Goal: Transaction & Acquisition: Purchase product/service

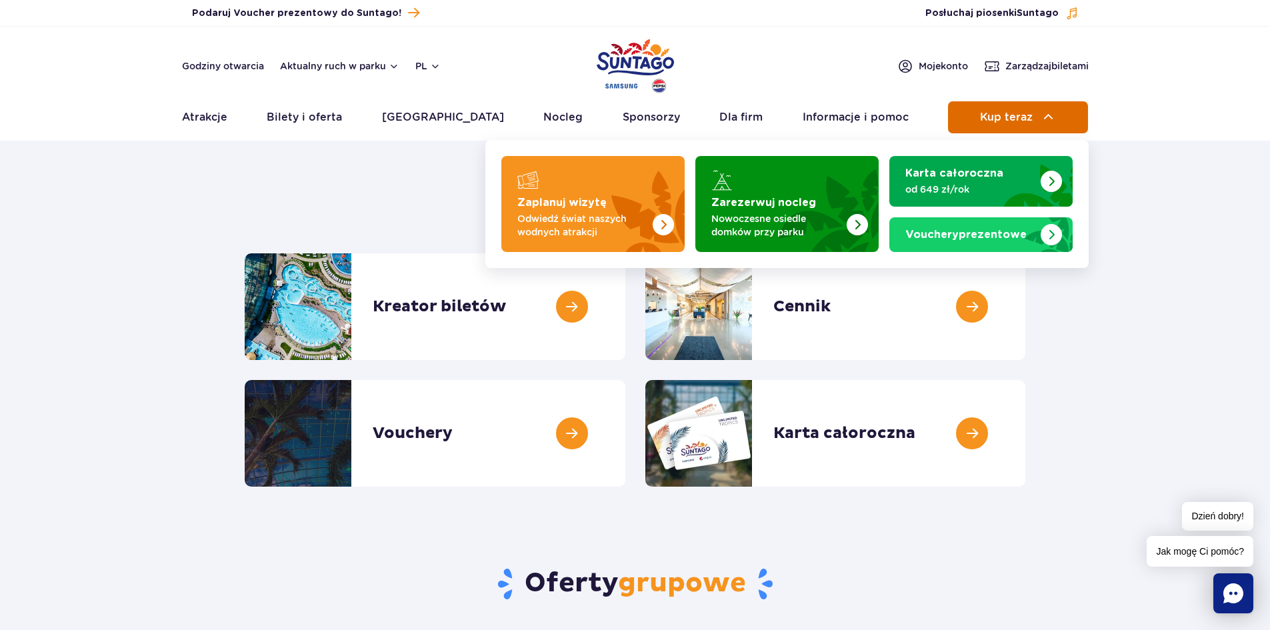
click at [1018, 117] on span "Kup teraz" at bounding box center [1006, 117] width 53 height 12
click at [1041, 117] on img at bounding box center [1049, 117] width 16 height 16
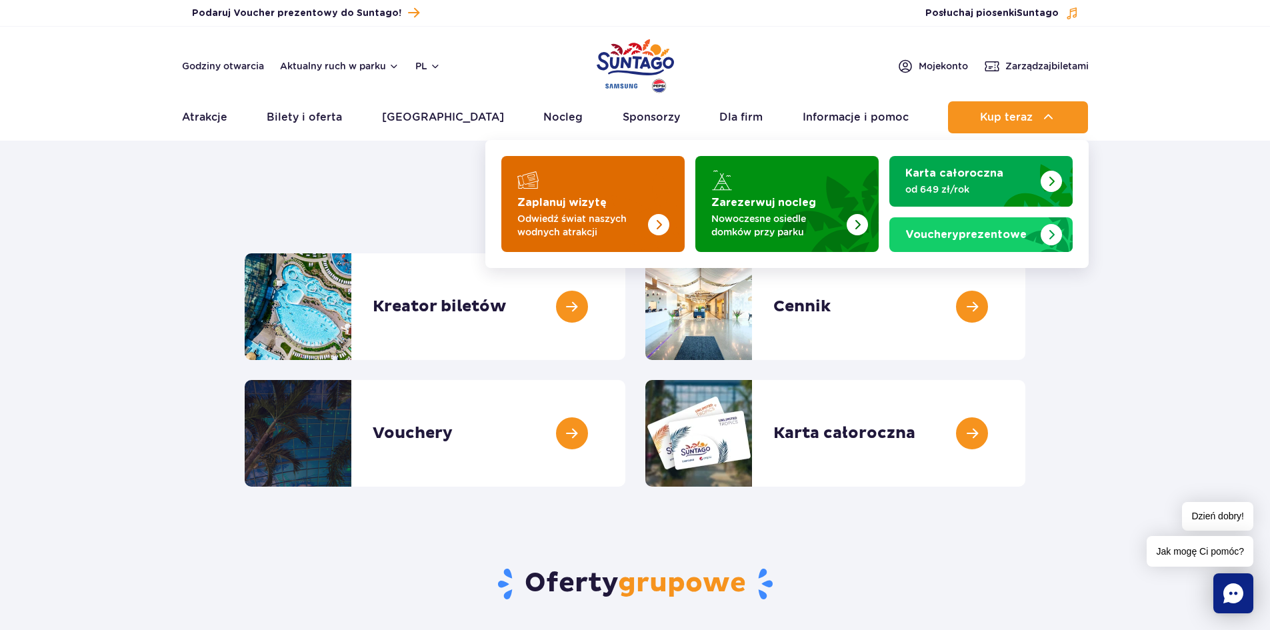
click at [558, 203] on strong "Zaplanuj wizytę" at bounding box center [561, 202] width 89 height 11
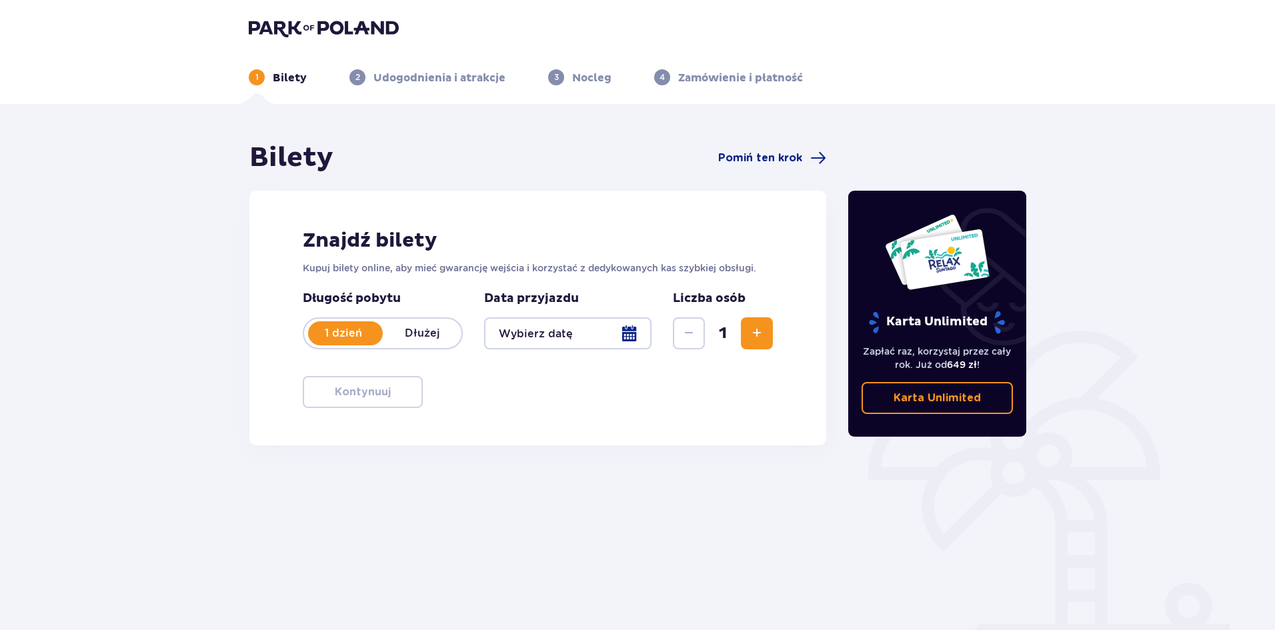
click at [630, 333] on div at bounding box center [567, 333] width 167 height 32
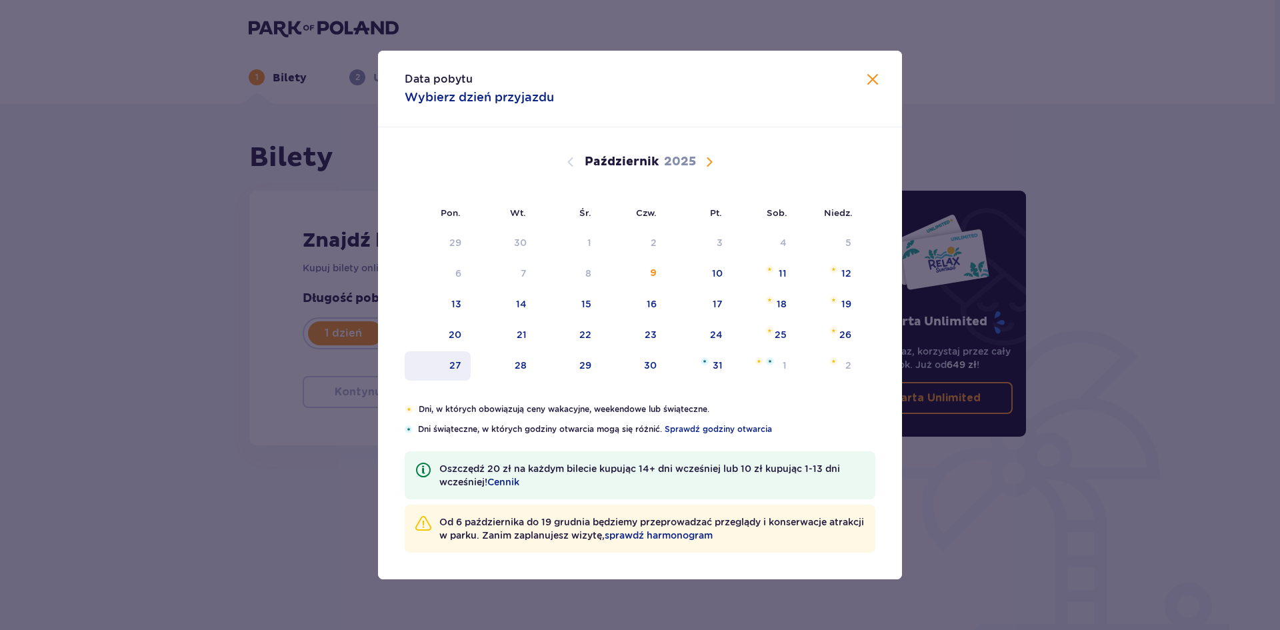
click at [453, 367] on div "27" at bounding box center [455, 365] width 12 height 13
type input "27.10.25"
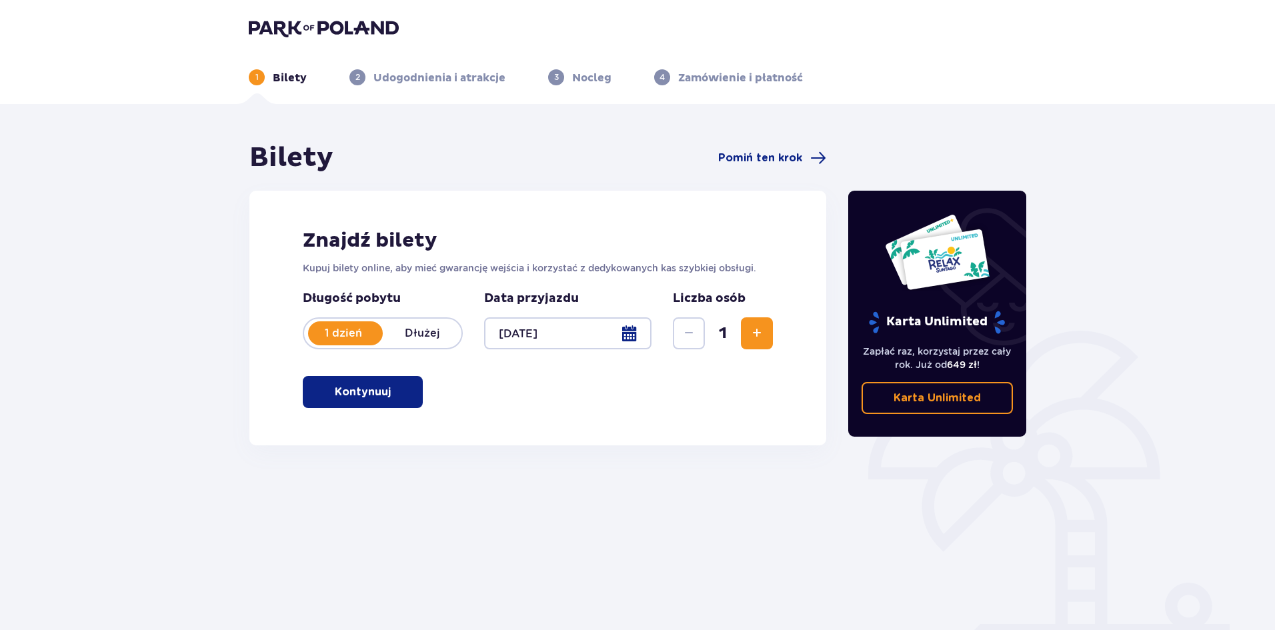
click at [760, 337] on span "Zwiększ" at bounding box center [757, 333] width 16 height 16
click at [383, 395] on button "Kontynuuj" at bounding box center [363, 392] width 120 height 32
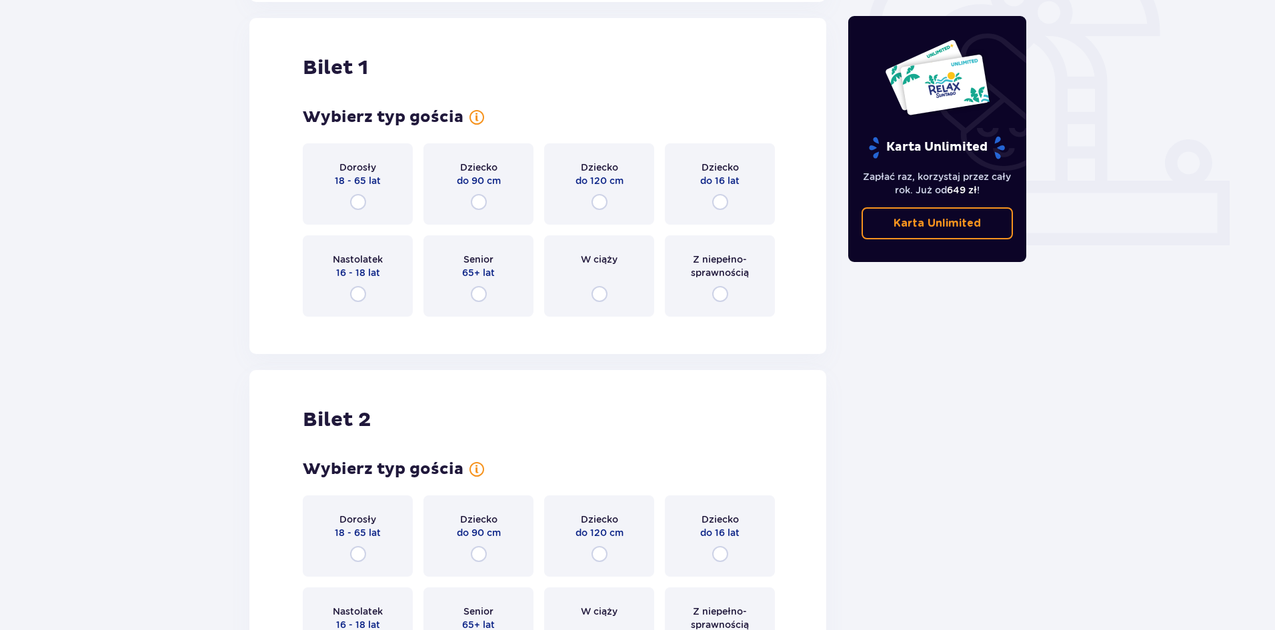
scroll to position [445, 0]
click at [359, 198] on input "radio" at bounding box center [358, 200] width 16 height 16
radio input "true"
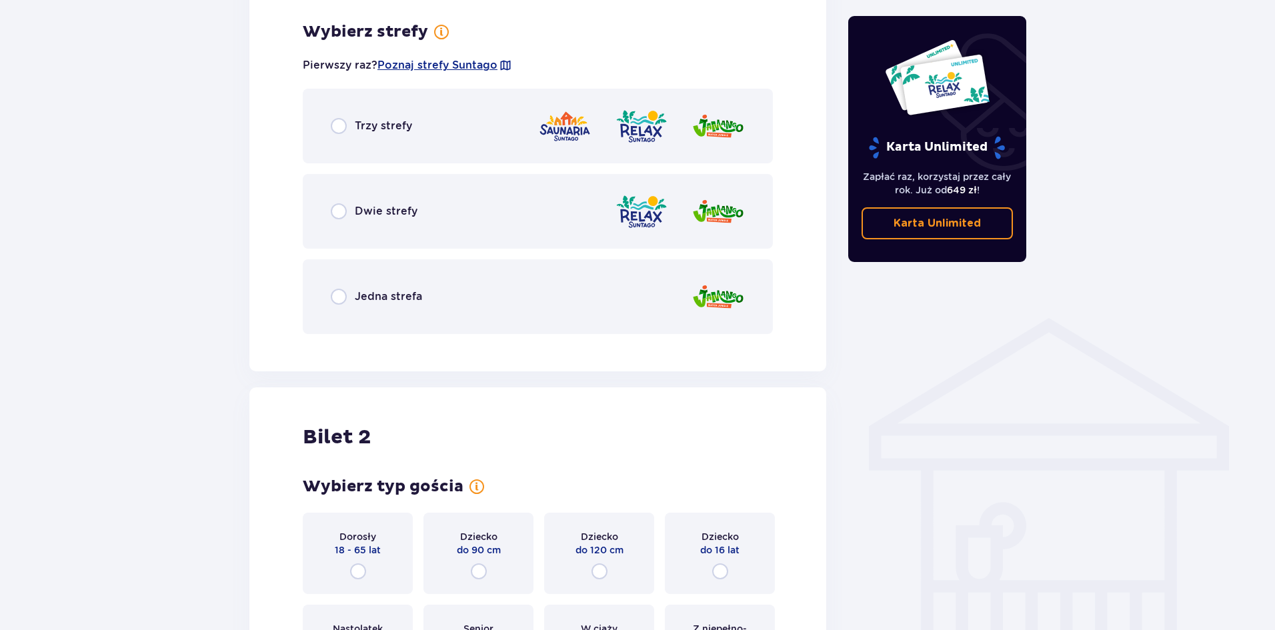
scroll to position [771, 0]
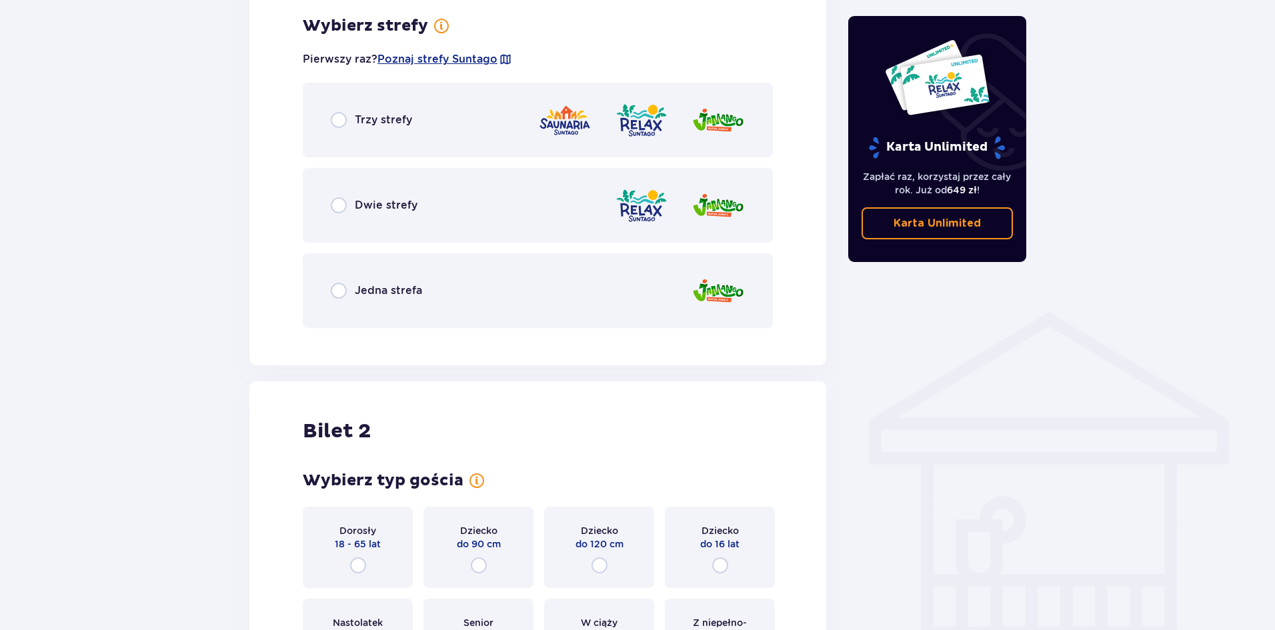
click at [339, 121] on input "radio" at bounding box center [339, 120] width 16 height 16
radio input "true"
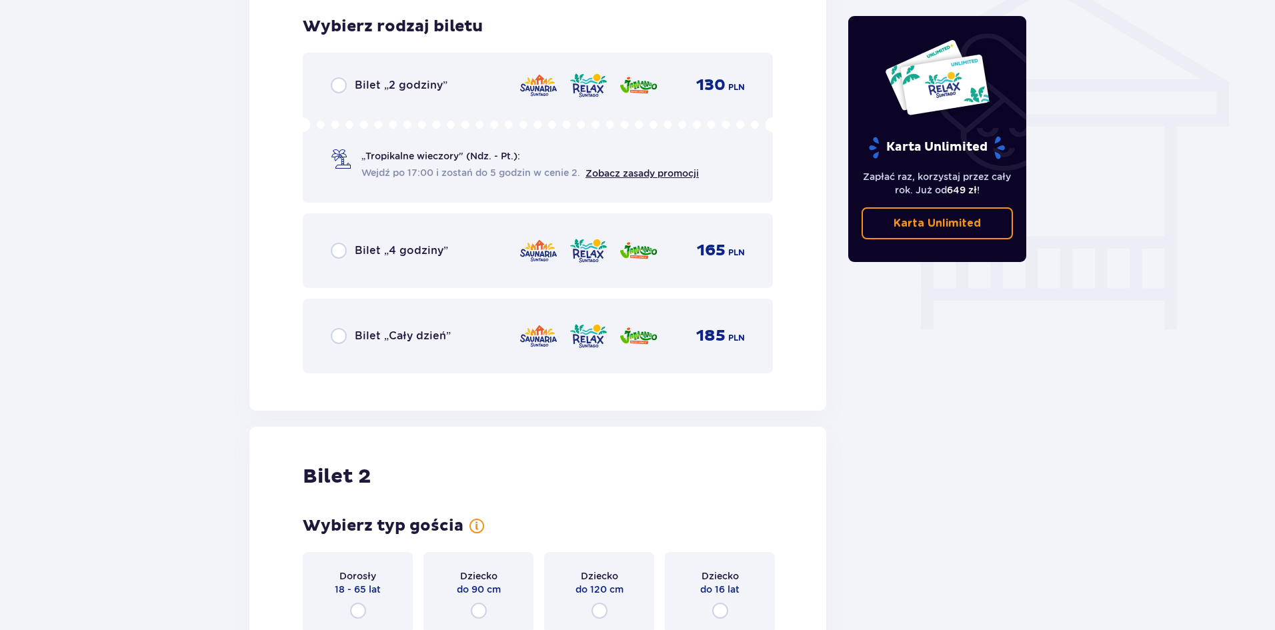
scroll to position [1110, 0]
click at [335, 337] on input "radio" at bounding box center [339, 335] width 16 height 16
radio input "true"
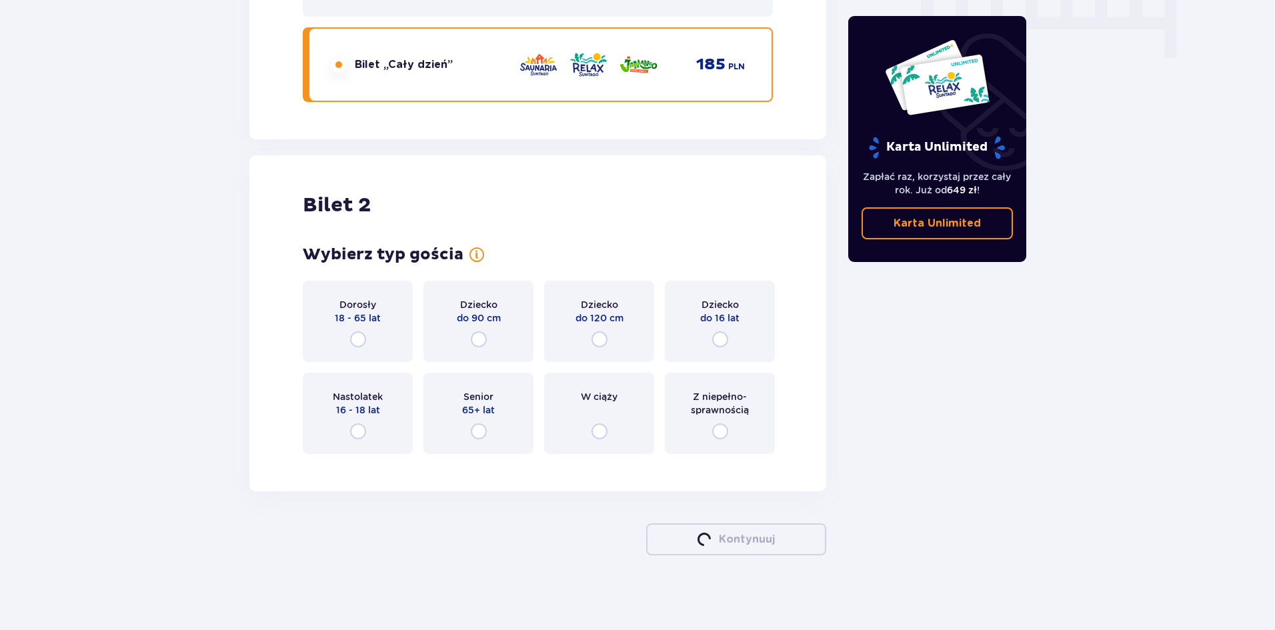
scroll to position [1386, 0]
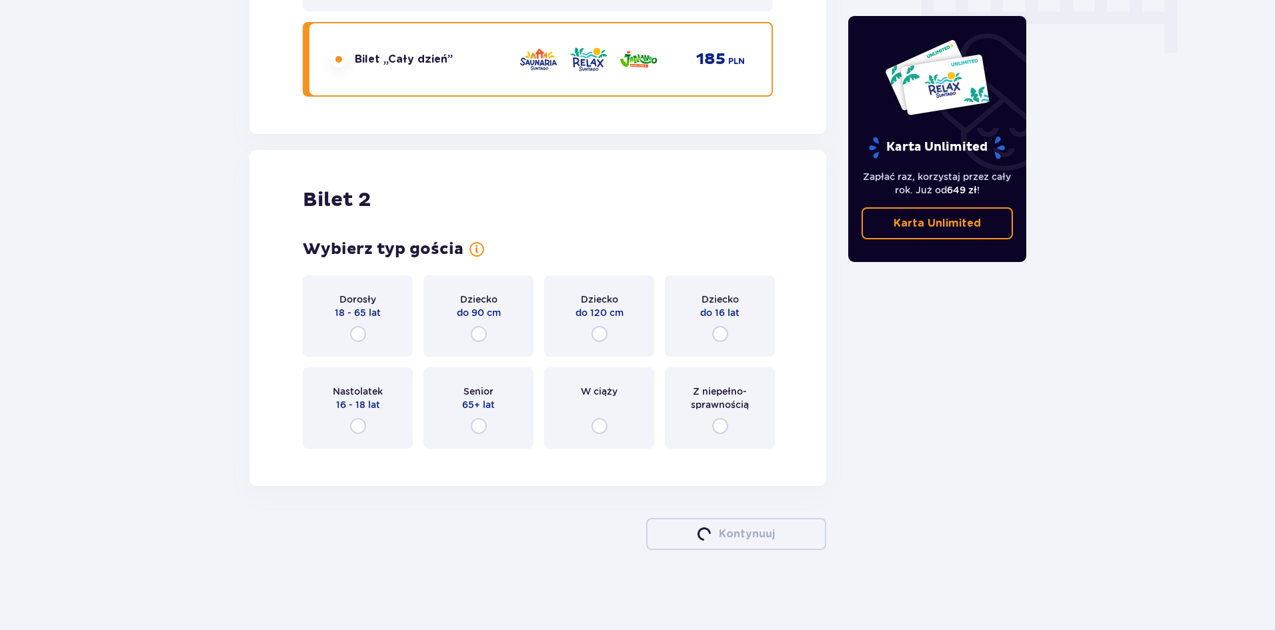
click at [361, 332] on input "radio" at bounding box center [358, 334] width 16 height 16
radio input "true"
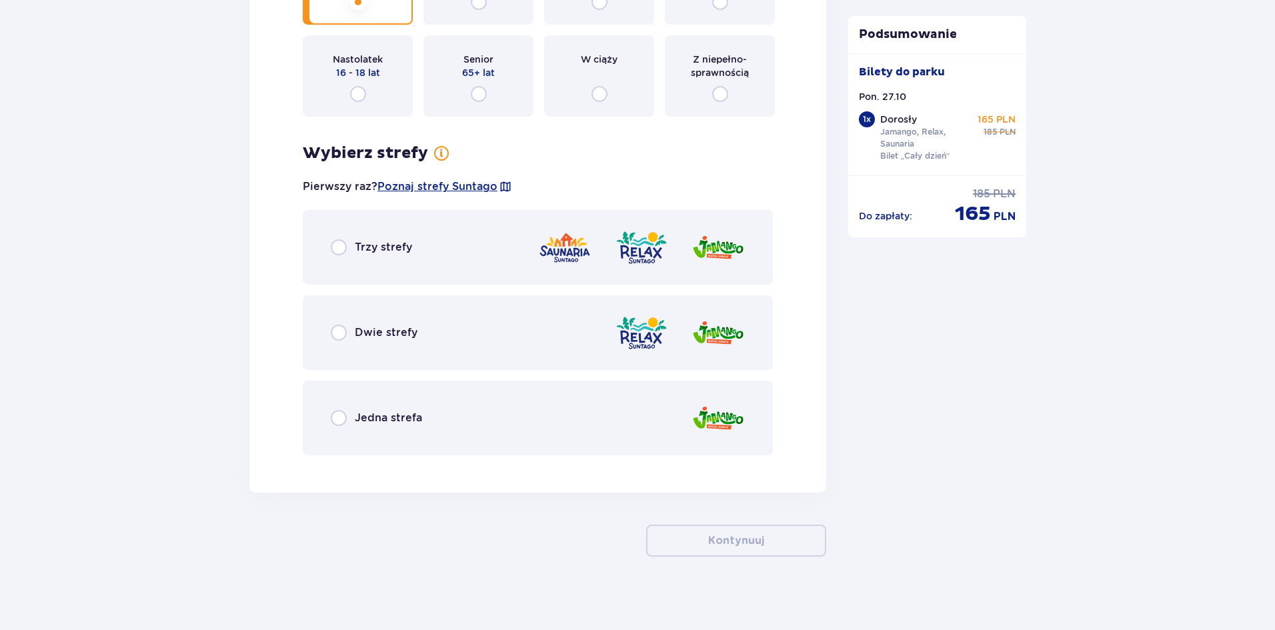
scroll to position [1724, 0]
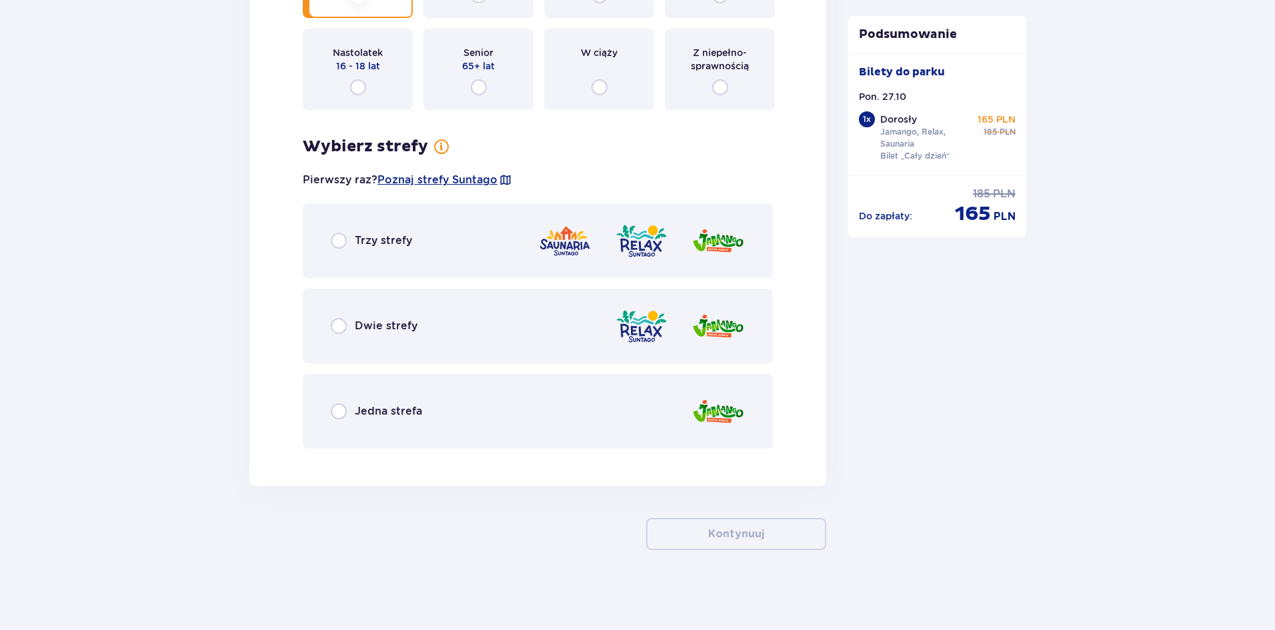
click at [337, 241] on input "radio" at bounding box center [339, 241] width 16 height 16
radio input "true"
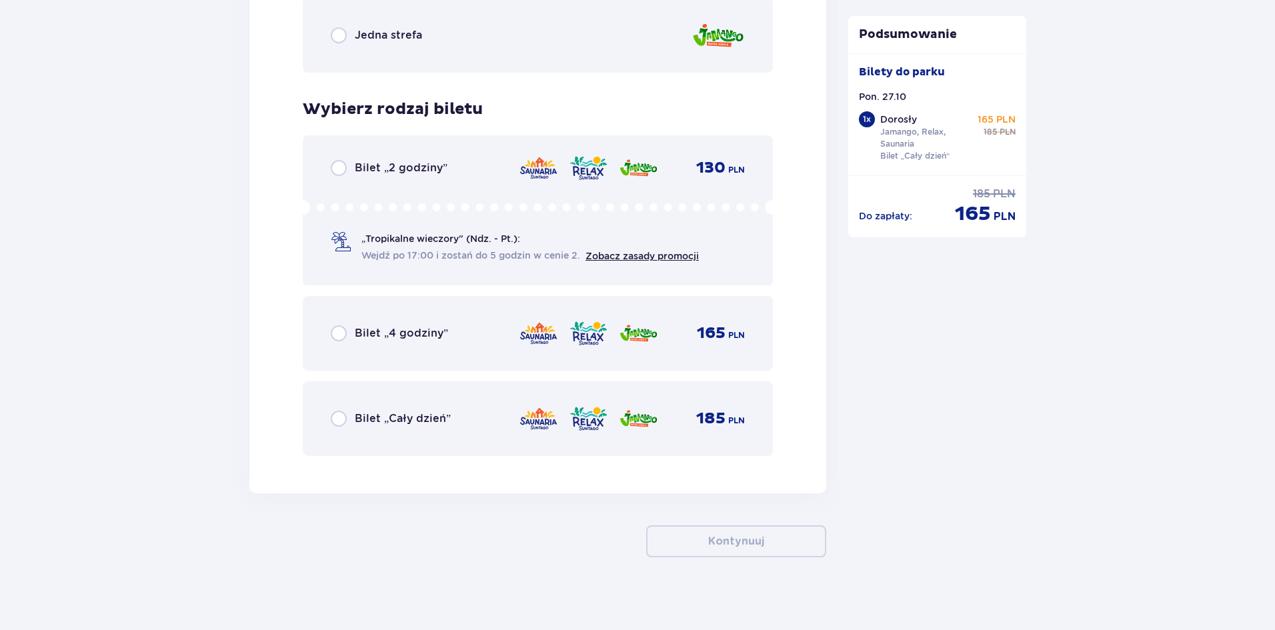
scroll to position [2108, 0]
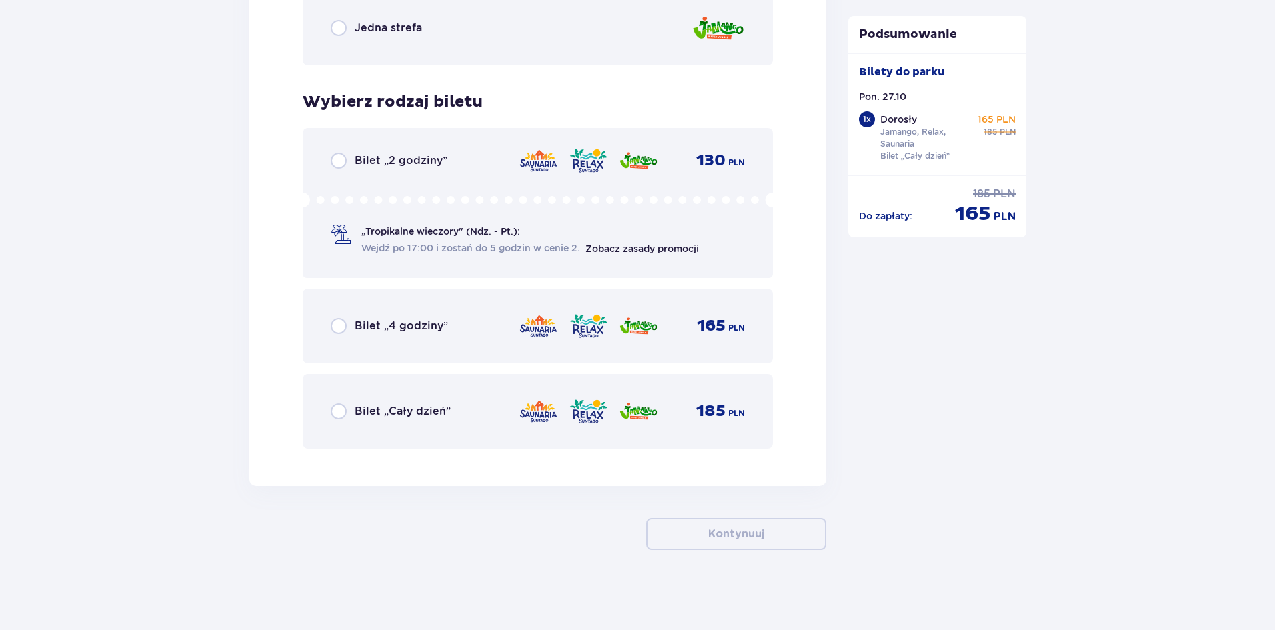
click at [344, 408] on input "radio" at bounding box center [339, 411] width 16 height 16
radio input "true"
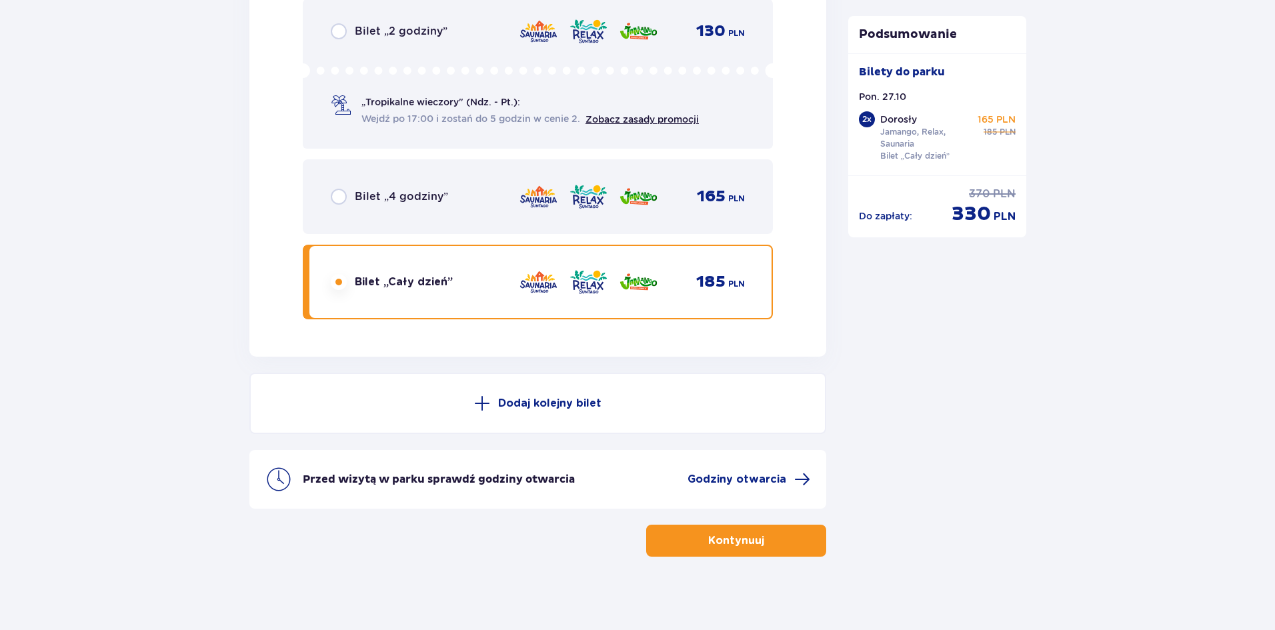
scroll to position [2244, 0]
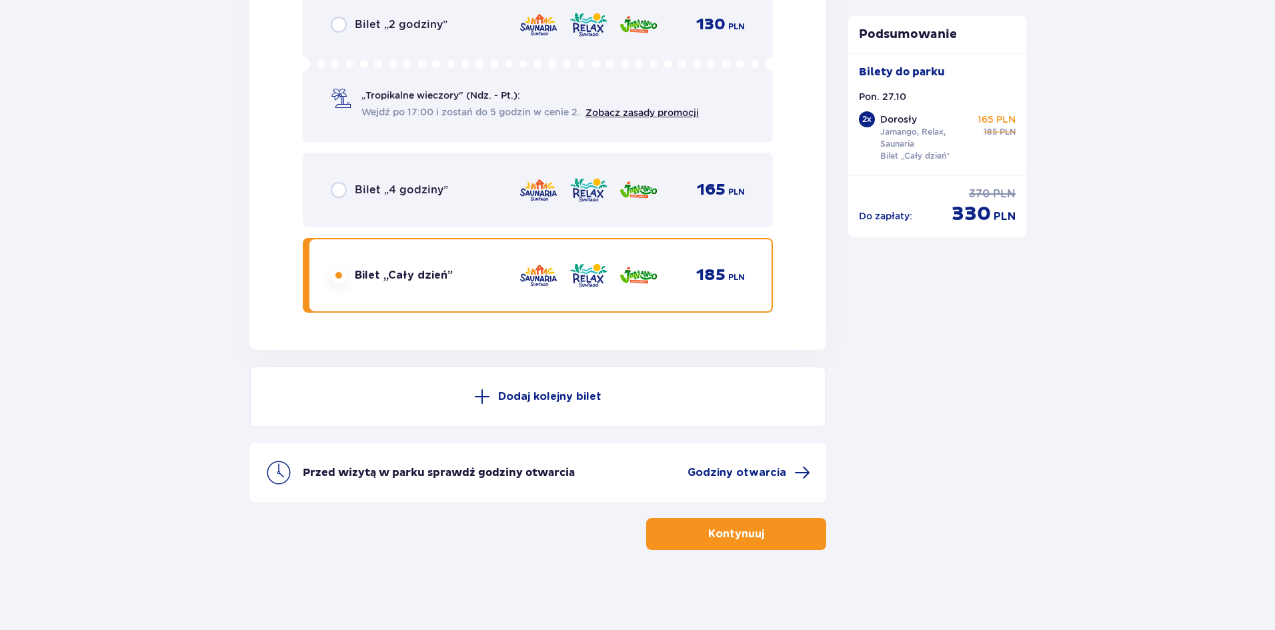
click at [748, 537] on p "Kontynuuj" at bounding box center [736, 534] width 56 height 15
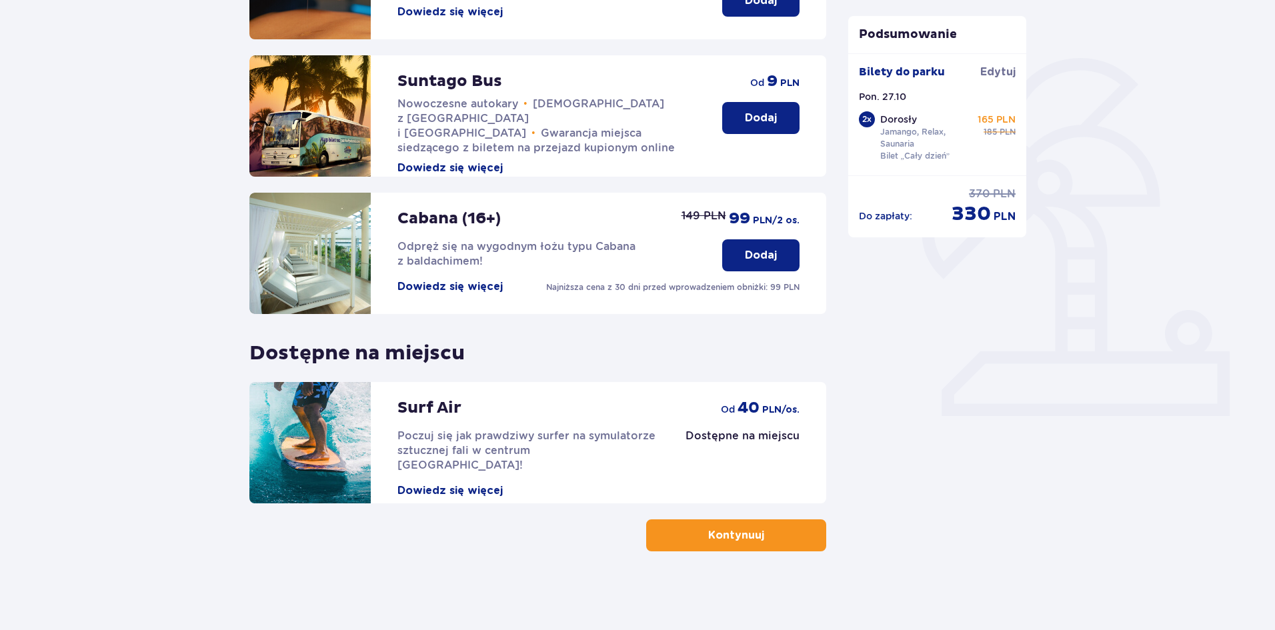
scroll to position [274, 0]
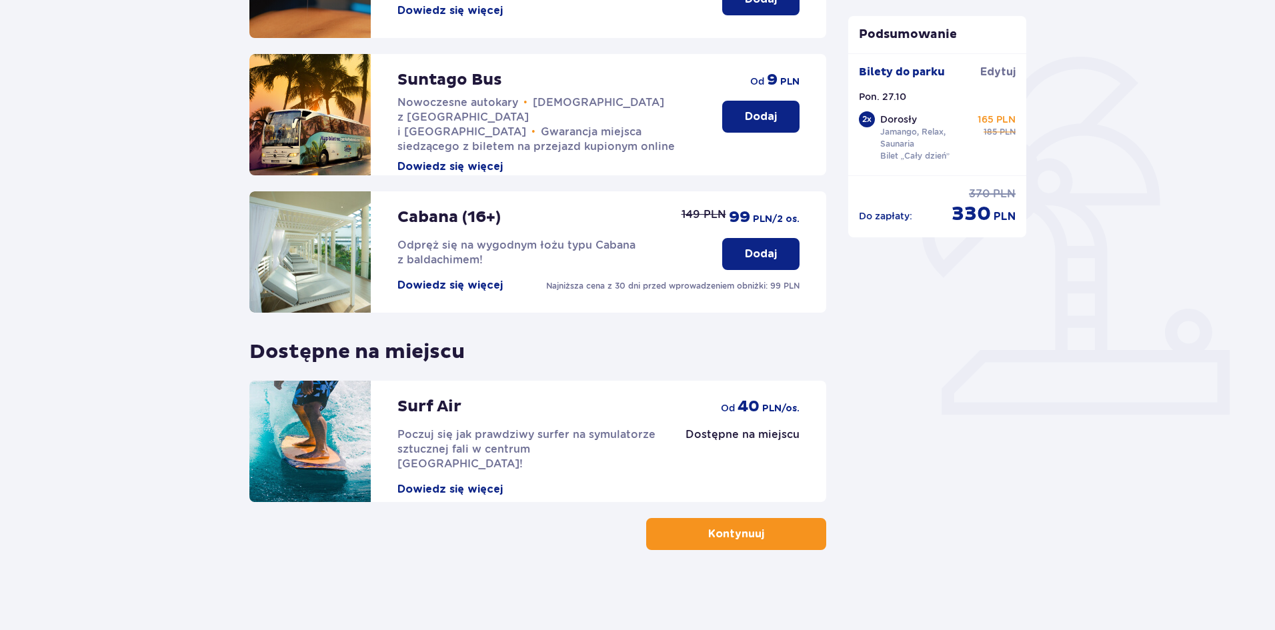
click at [776, 542] on button "Kontynuuj" at bounding box center [736, 534] width 180 height 32
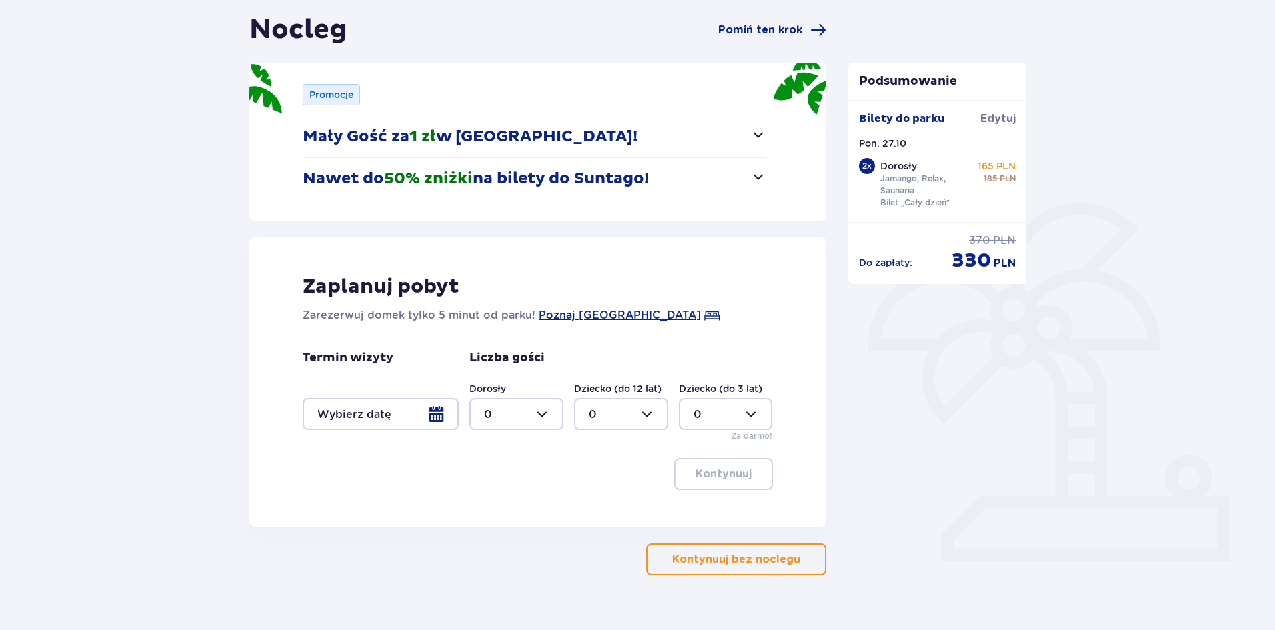
scroll to position [133, 0]
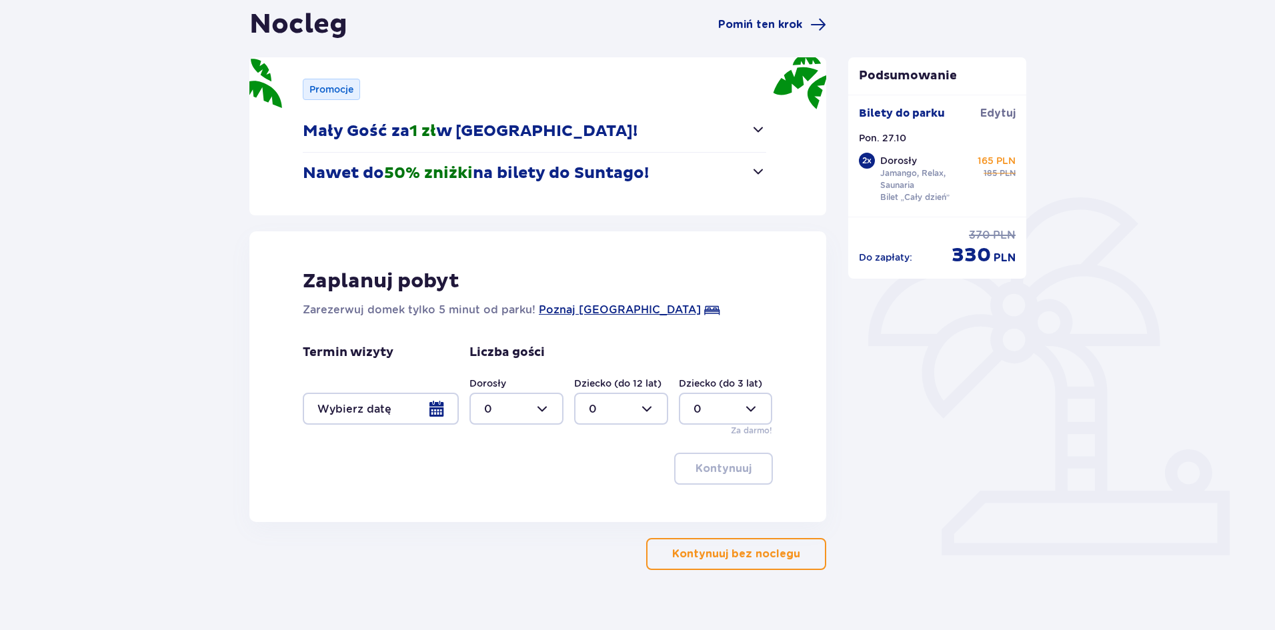
click at [728, 559] on p "Kontynuuj bez noclegu" at bounding box center [736, 554] width 128 height 15
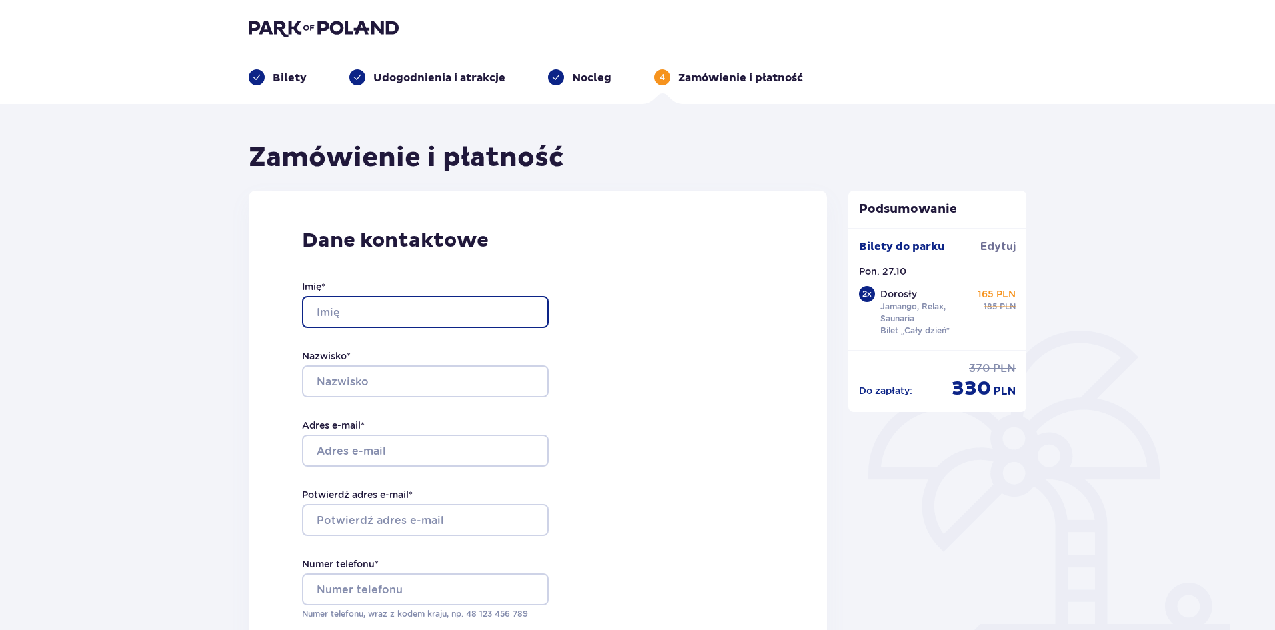
click at [323, 313] on input "Imię *" at bounding box center [425, 312] width 247 height 32
type input "Sylwia"
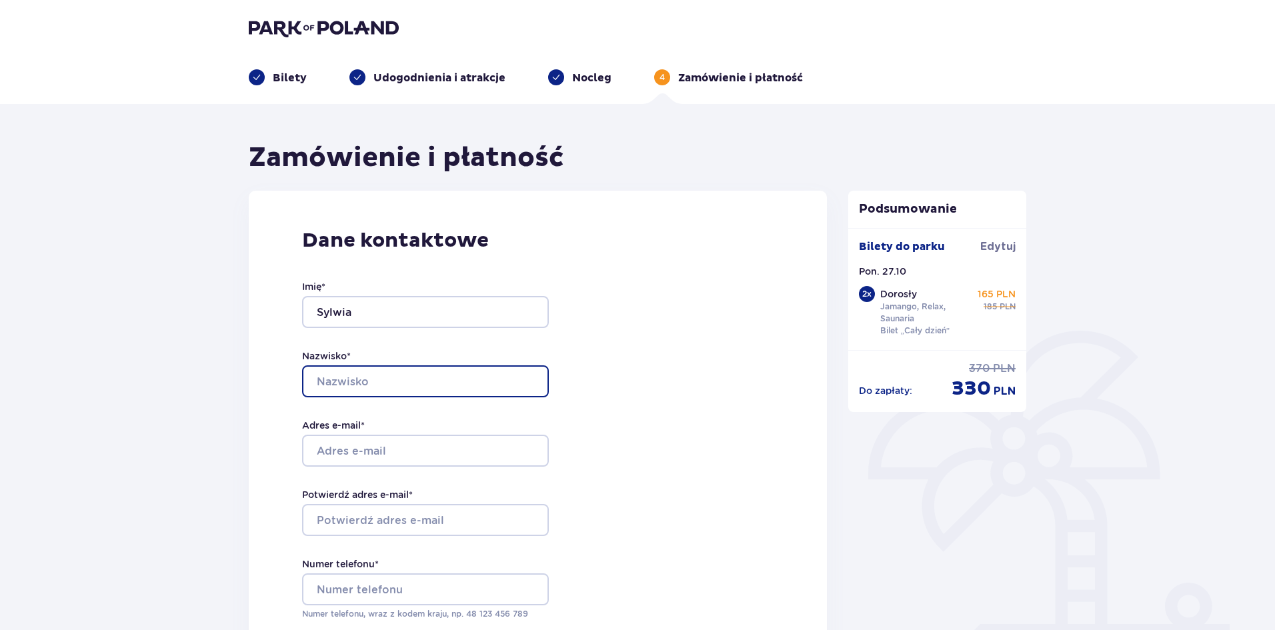
click at [326, 382] on input "Nazwisko *" at bounding box center [425, 381] width 247 height 32
type input "Słowińska"
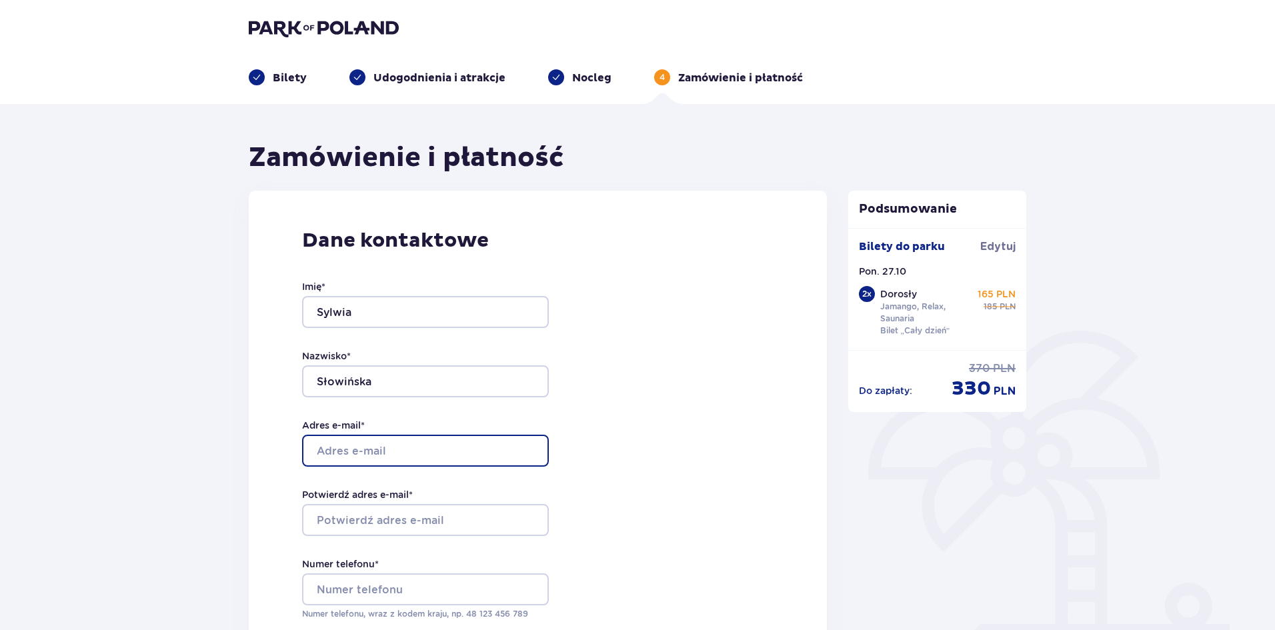
click at [333, 451] on input "Adres e-mail *" at bounding box center [425, 451] width 247 height 32
type input "[EMAIL_ADDRESS][DOMAIN_NAME]"
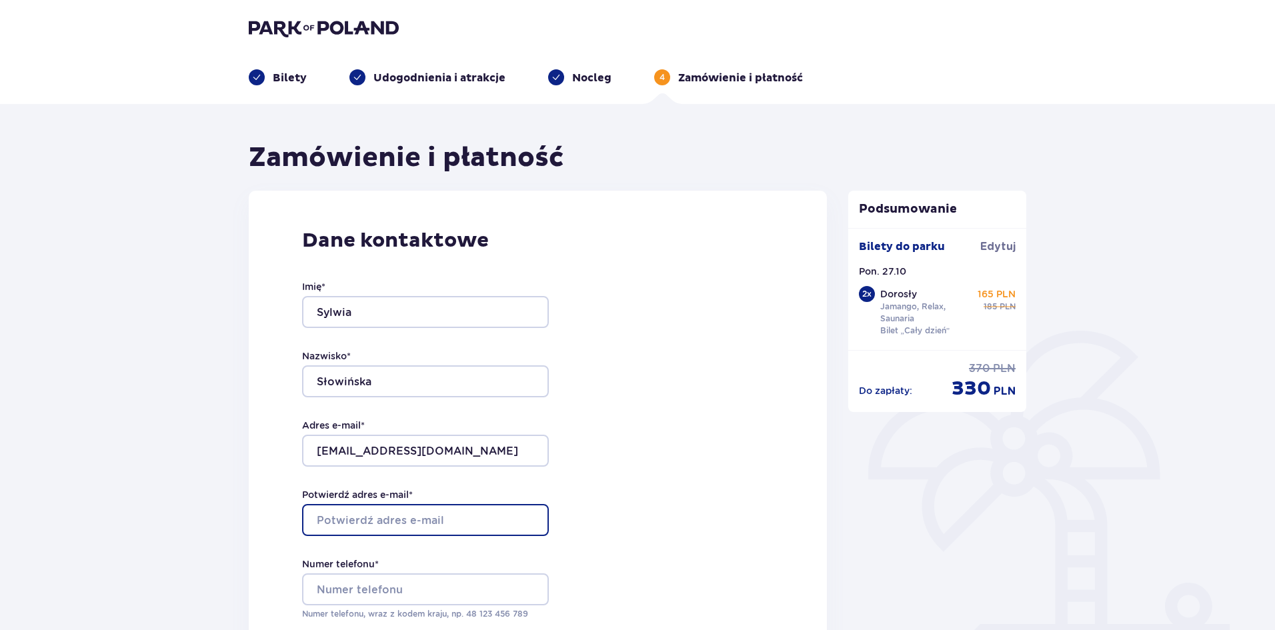
click at [341, 519] on input "Potwierdź adres e-mail *" at bounding box center [425, 520] width 247 height 32
click at [353, 519] on input "sylwia.bozek@gmail.com" at bounding box center [425, 520] width 247 height 32
type input "[EMAIL_ADDRESS][DOMAIN_NAME]"
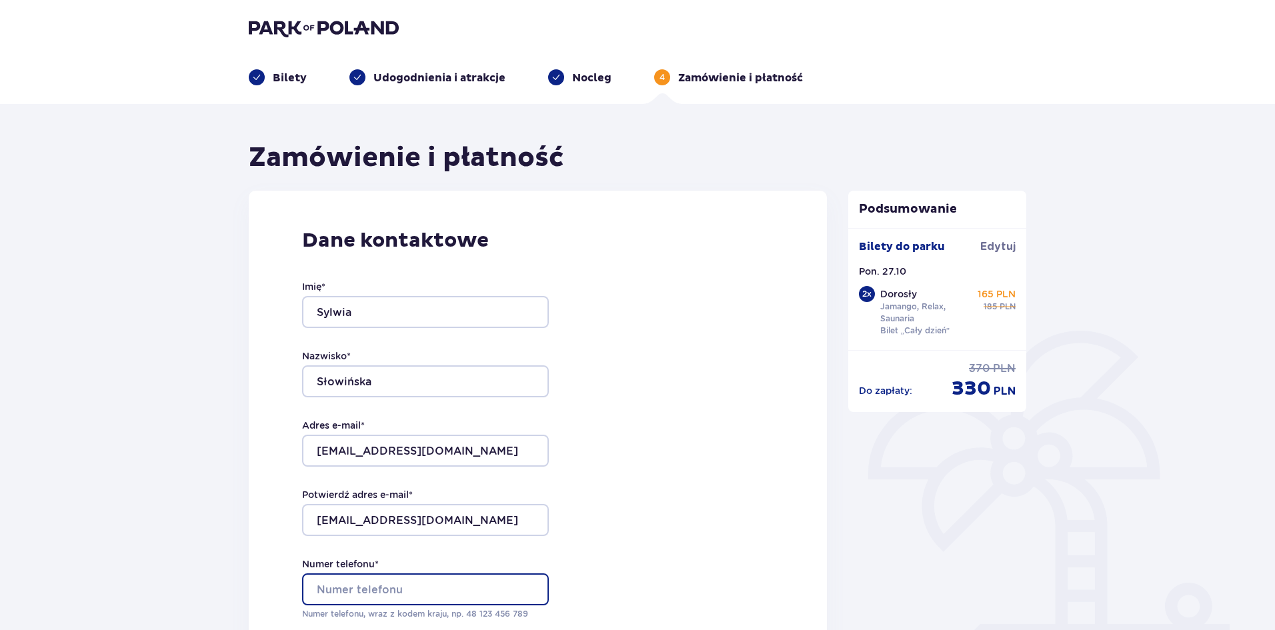
click at [329, 588] on input "Numer telefonu *" at bounding box center [425, 589] width 247 height 32
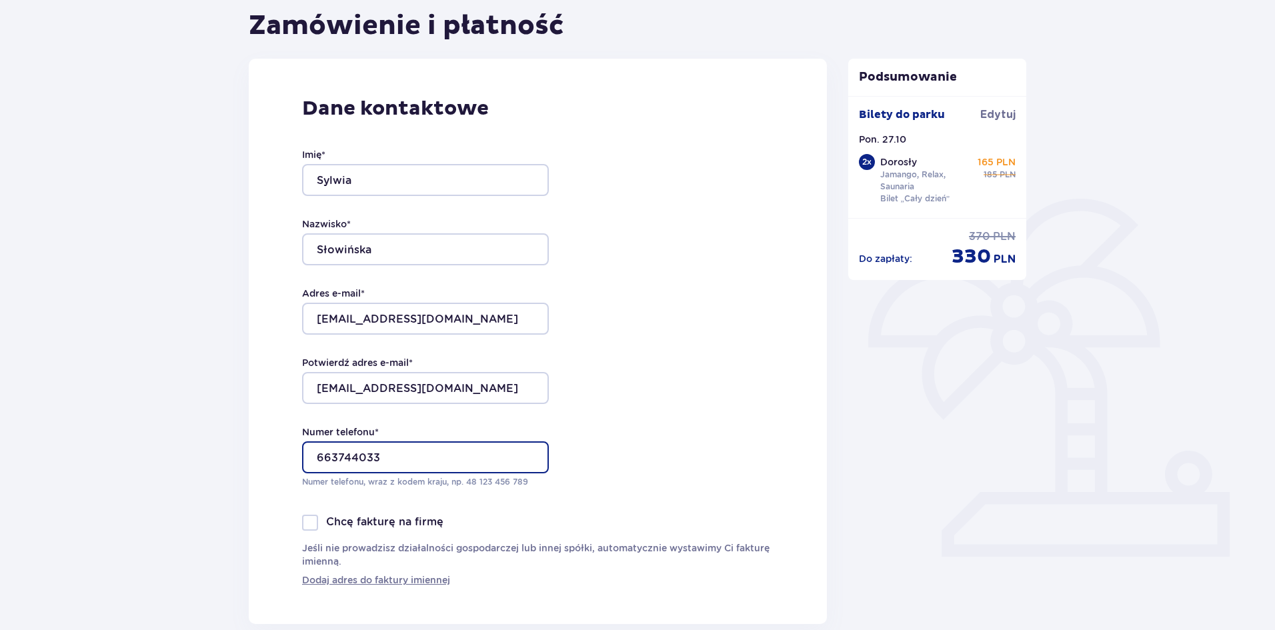
scroll to position [133, 0]
click at [317, 458] on input "663744033" at bounding box center [425, 456] width 247 height 32
click at [353, 456] on input "48 663744033" at bounding box center [425, 456] width 247 height 32
click at [377, 457] on input "48 663 744033" at bounding box center [425, 456] width 247 height 32
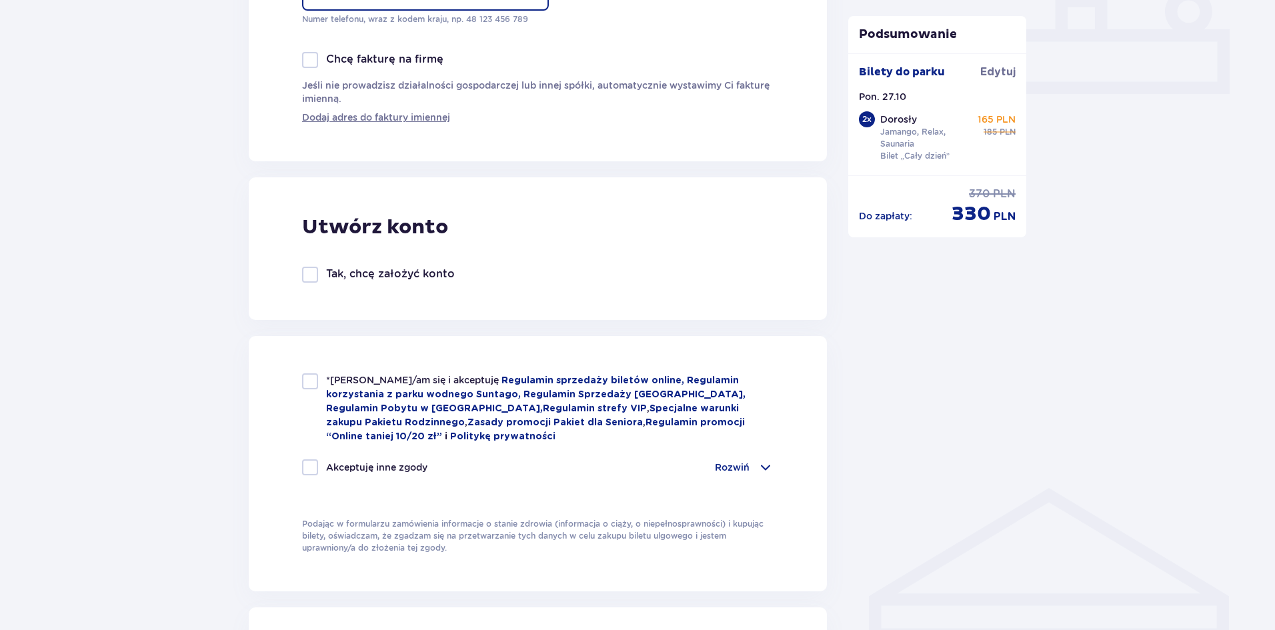
scroll to position [600, 0]
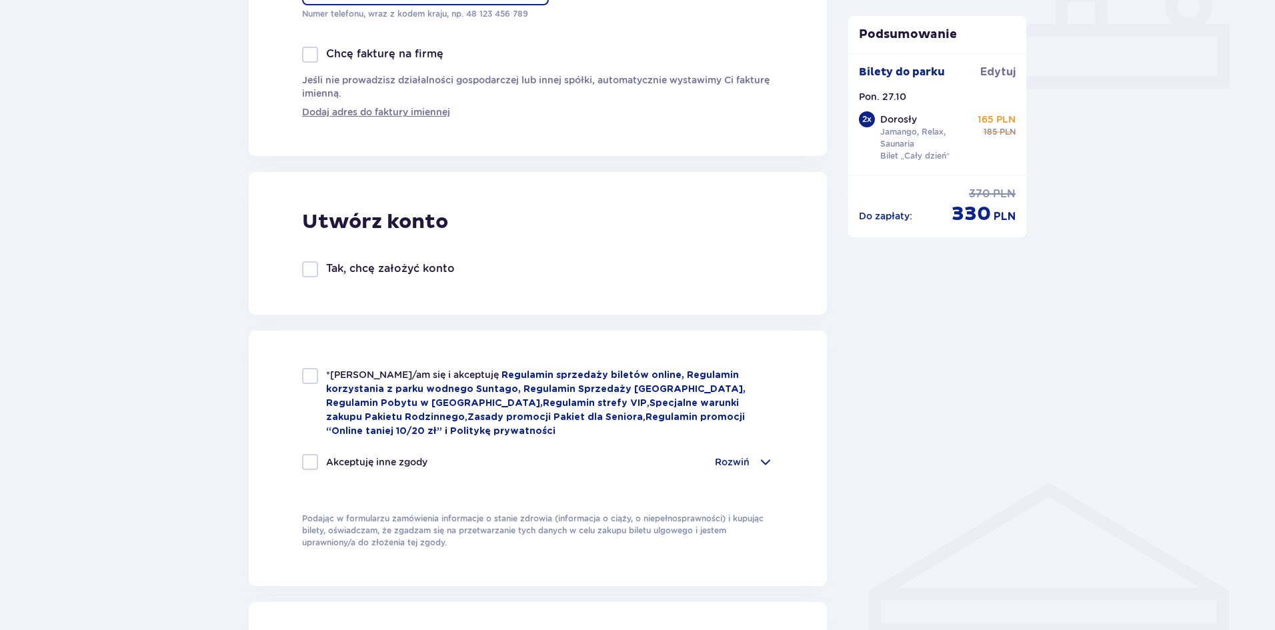
type input "48 663 744 033"
click at [312, 373] on div at bounding box center [310, 376] width 16 height 16
checkbox input "true"
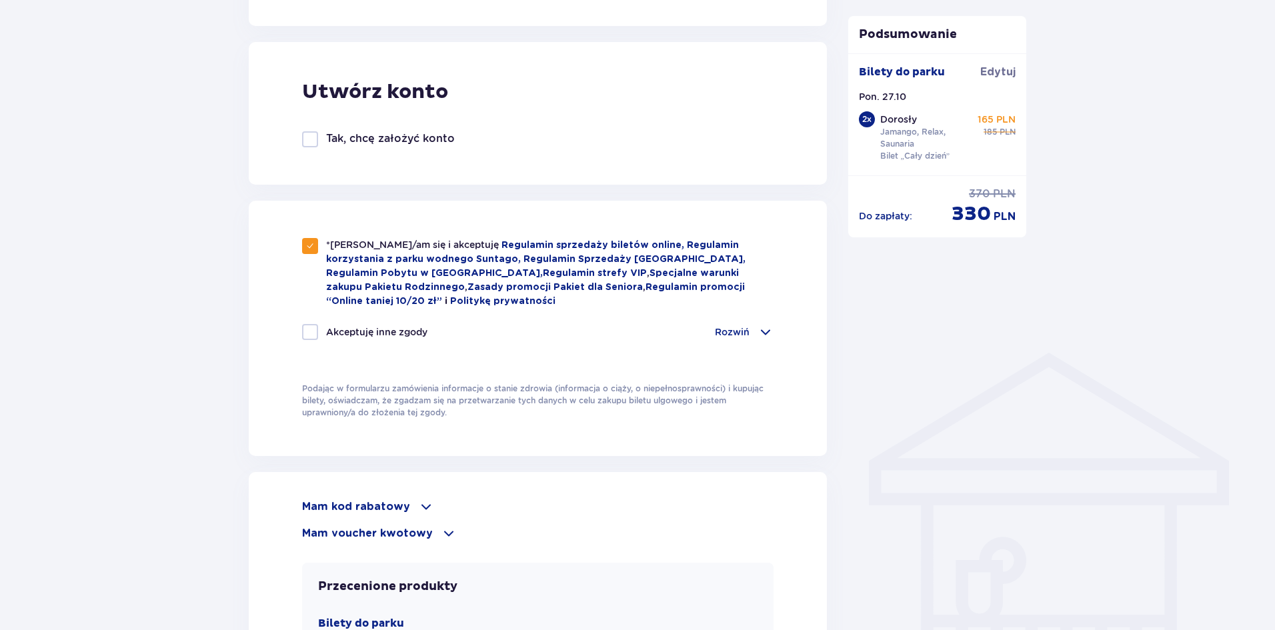
scroll to position [734, 0]
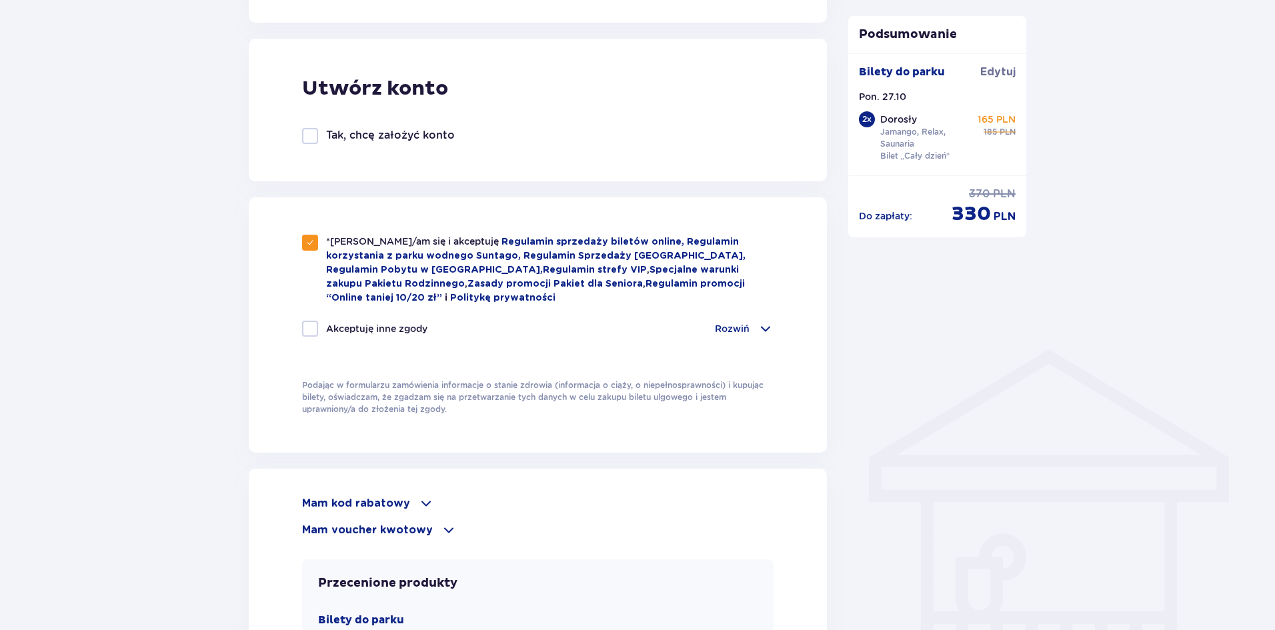
click at [765, 327] on span at bounding box center [766, 329] width 16 height 16
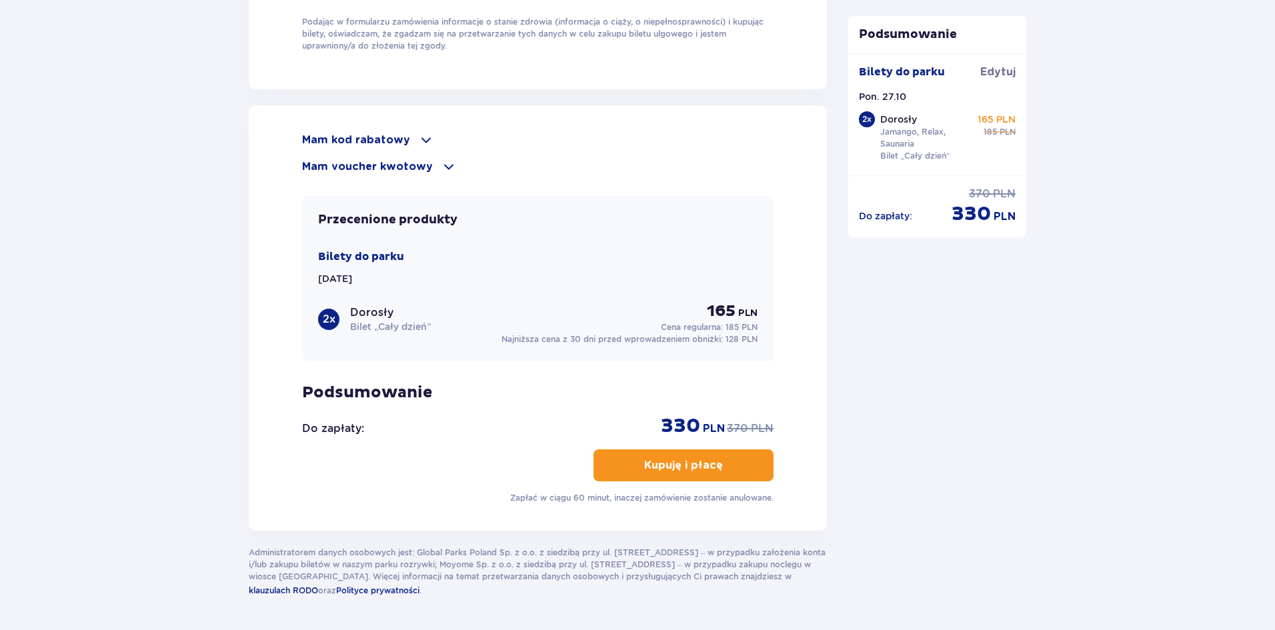
scroll to position [1467, 0]
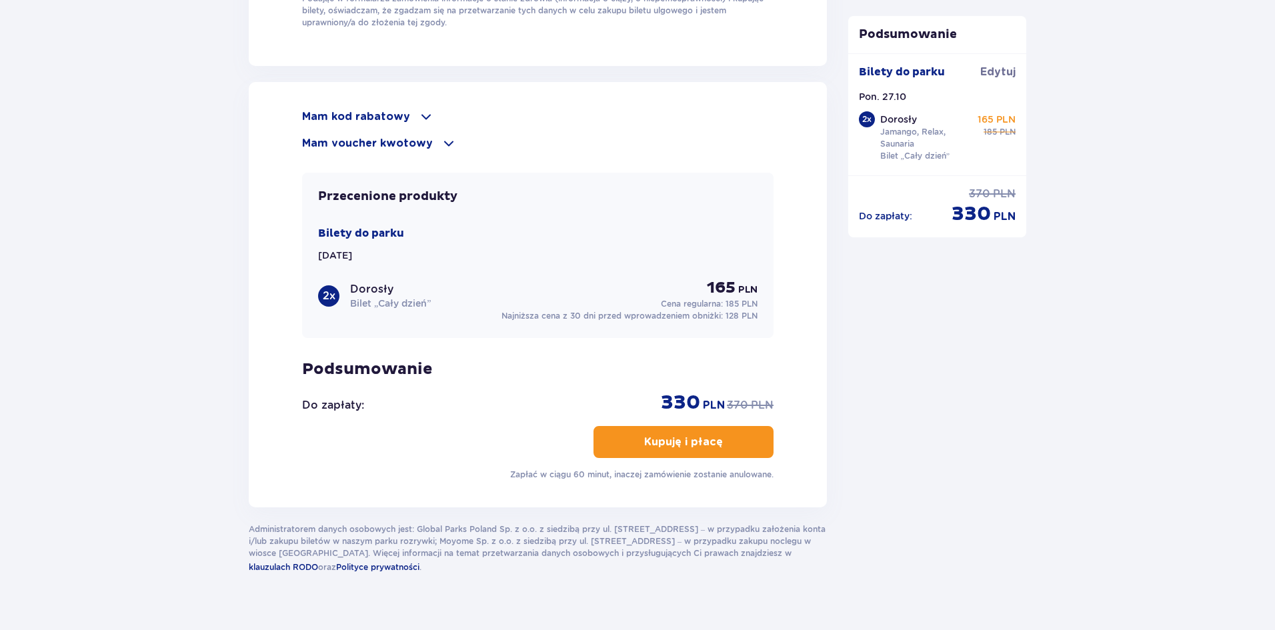
click at [667, 441] on p "Kupuję i płacę" at bounding box center [683, 442] width 79 height 15
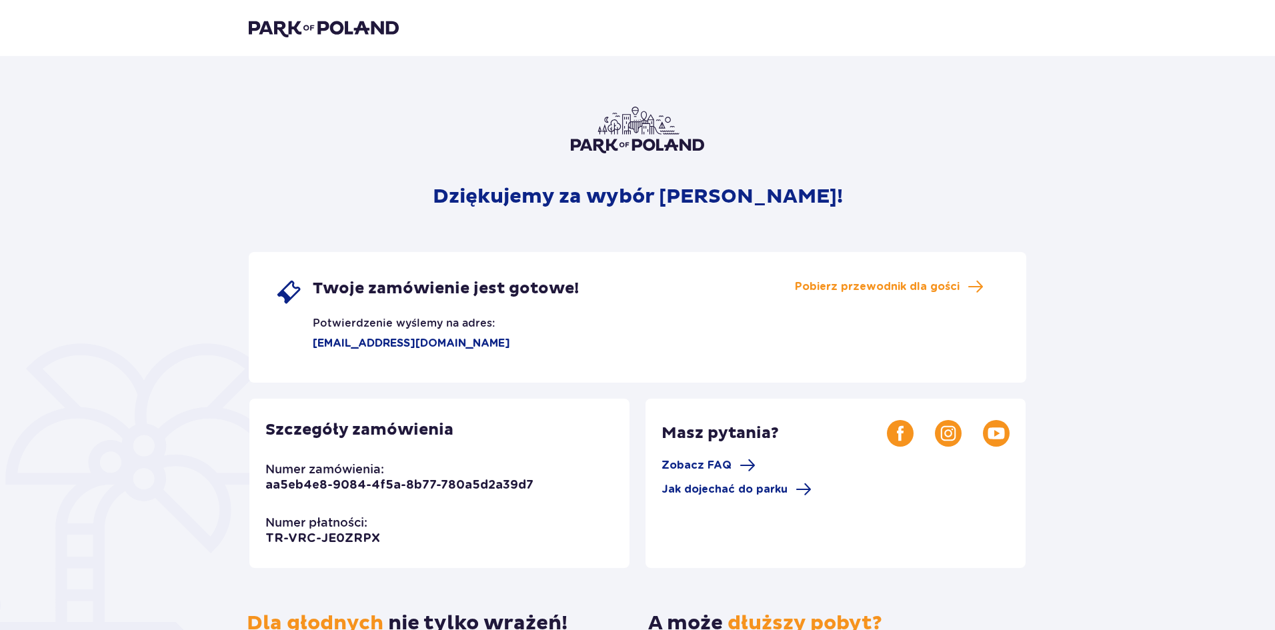
scroll to position [67, 0]
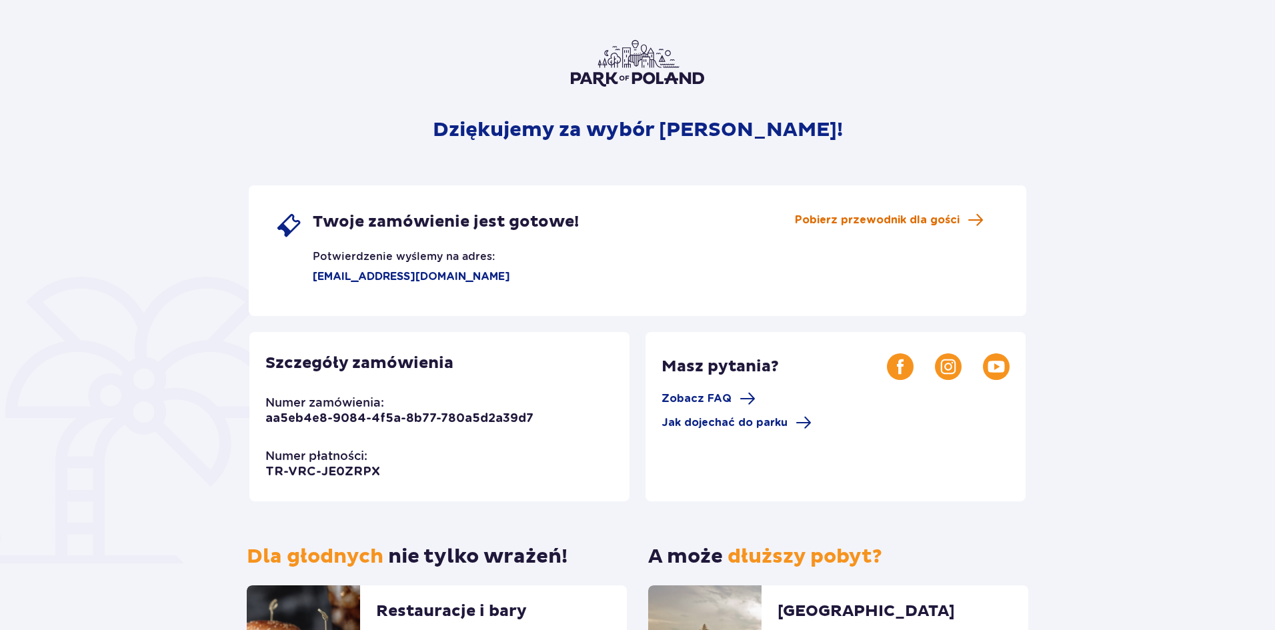
click at [896, 221] on span "Pobierz przewodnik dla gości" at bounding box center [877, 220] width 165 height 15
click at [698, 423] on span "Jak dojechać do parku" at bounding box center [725, 422] width 126 height 15
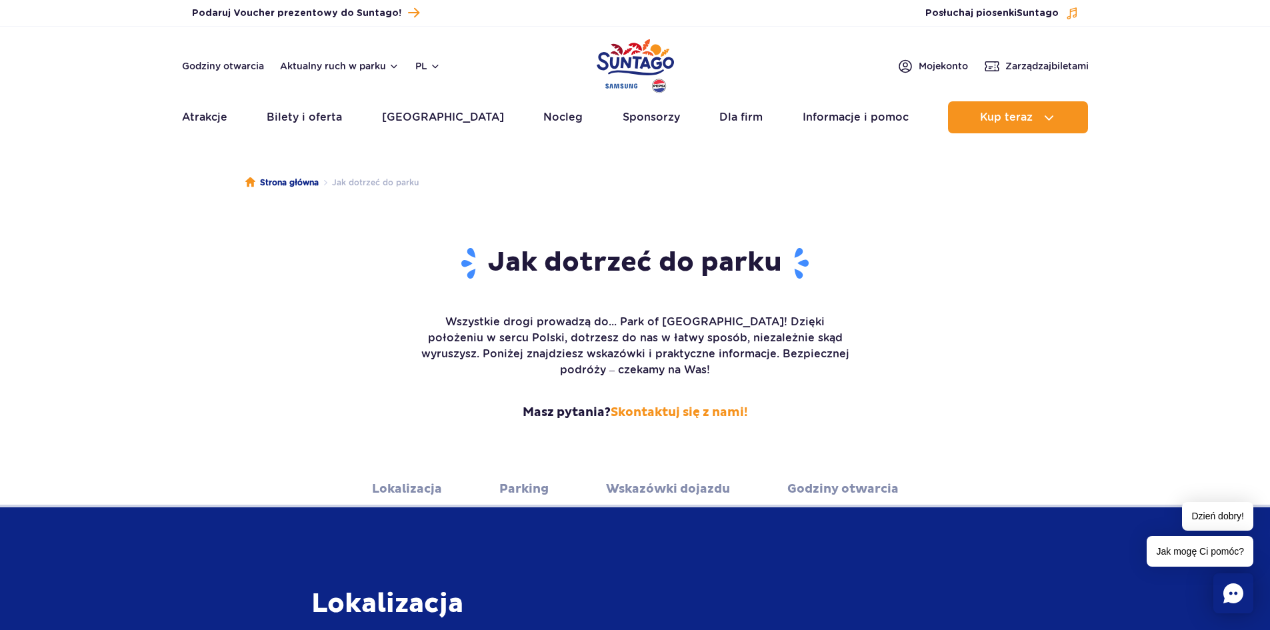
click at [517, 476] on link "Parking" at bounding box center [523, 489] width 49 height 37
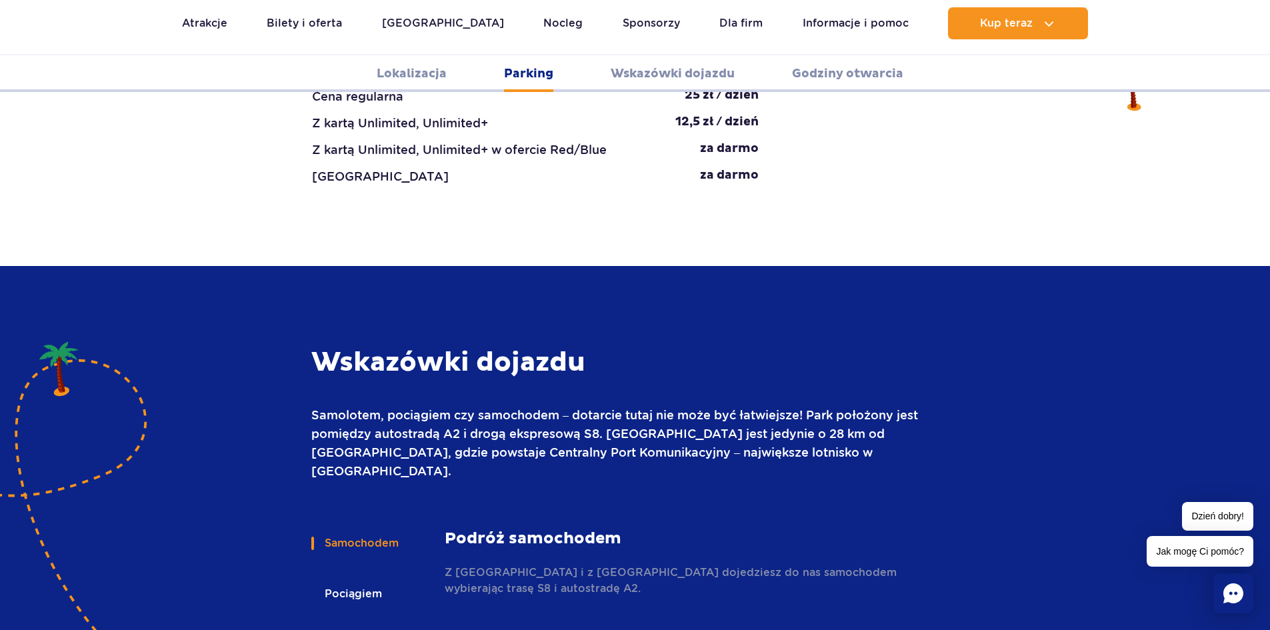
scroll to position [1588, 0]
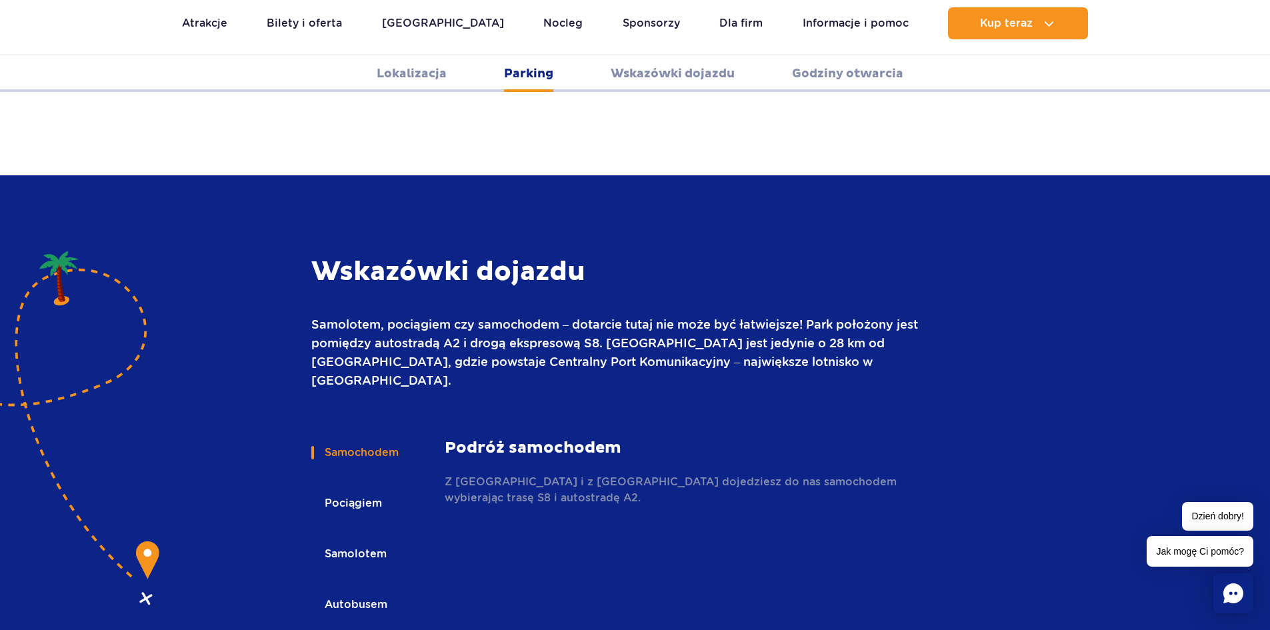
scroll to position [1721, 0]
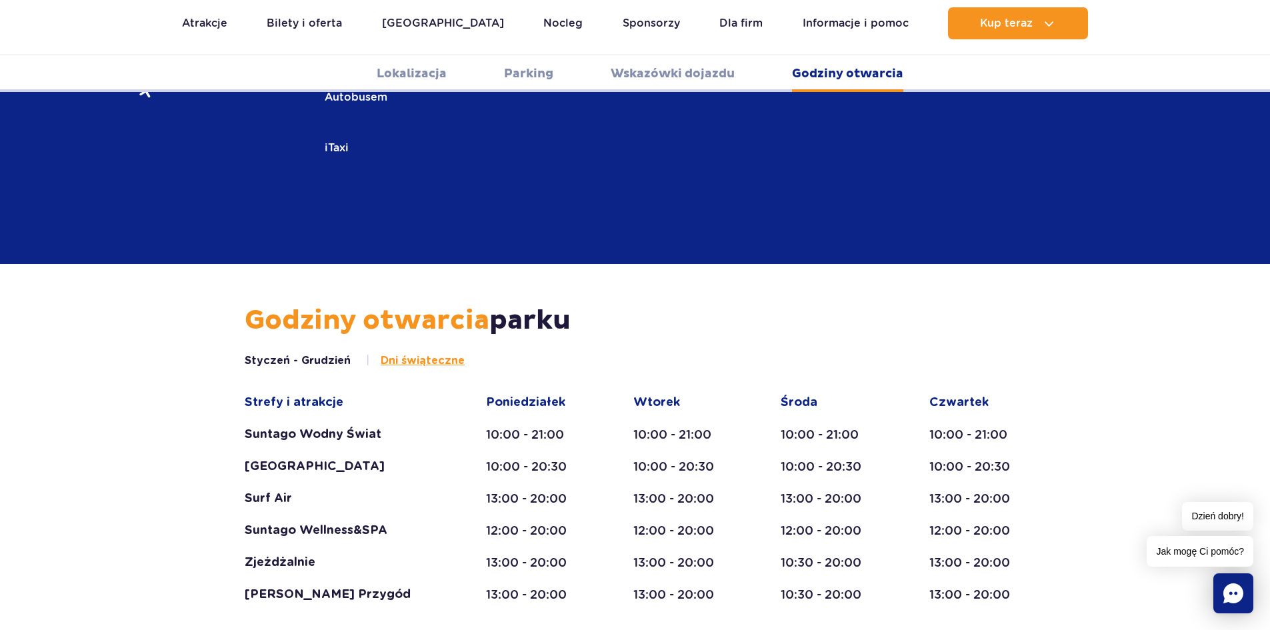
scroll to position [2255, 0]
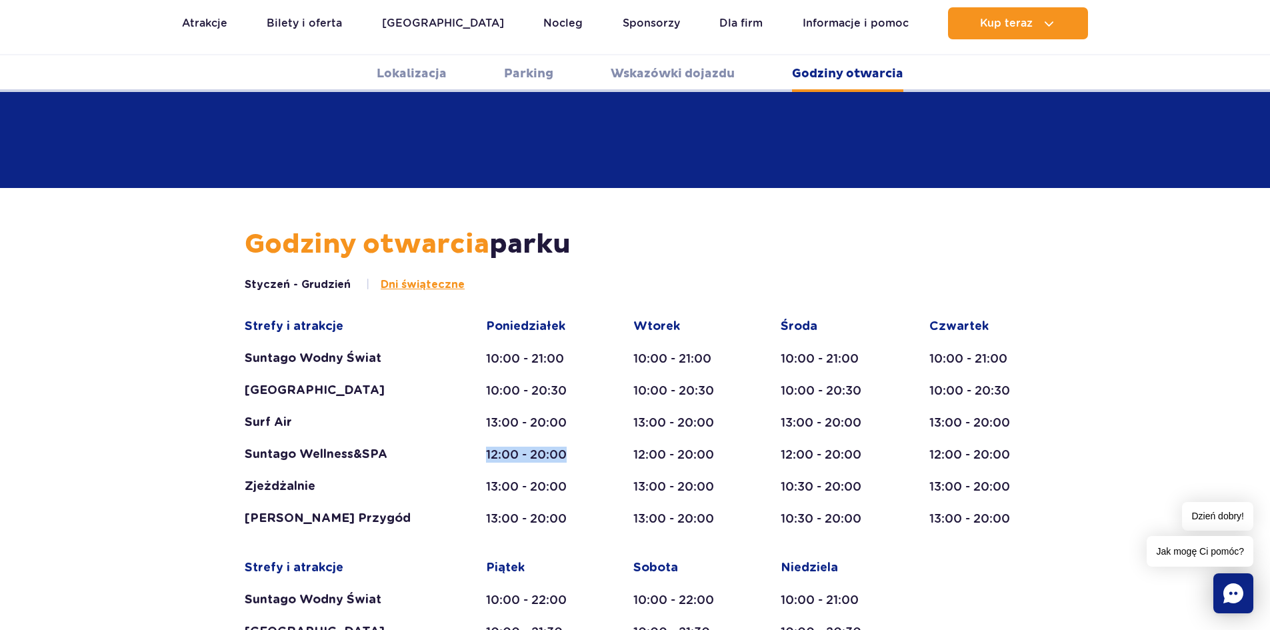
click at [567, 447] on div "12:00 - 20:00" at bounding box center [534, 455] width 96 height 16
